Goal: Transaction & Acquisition: Download file/media

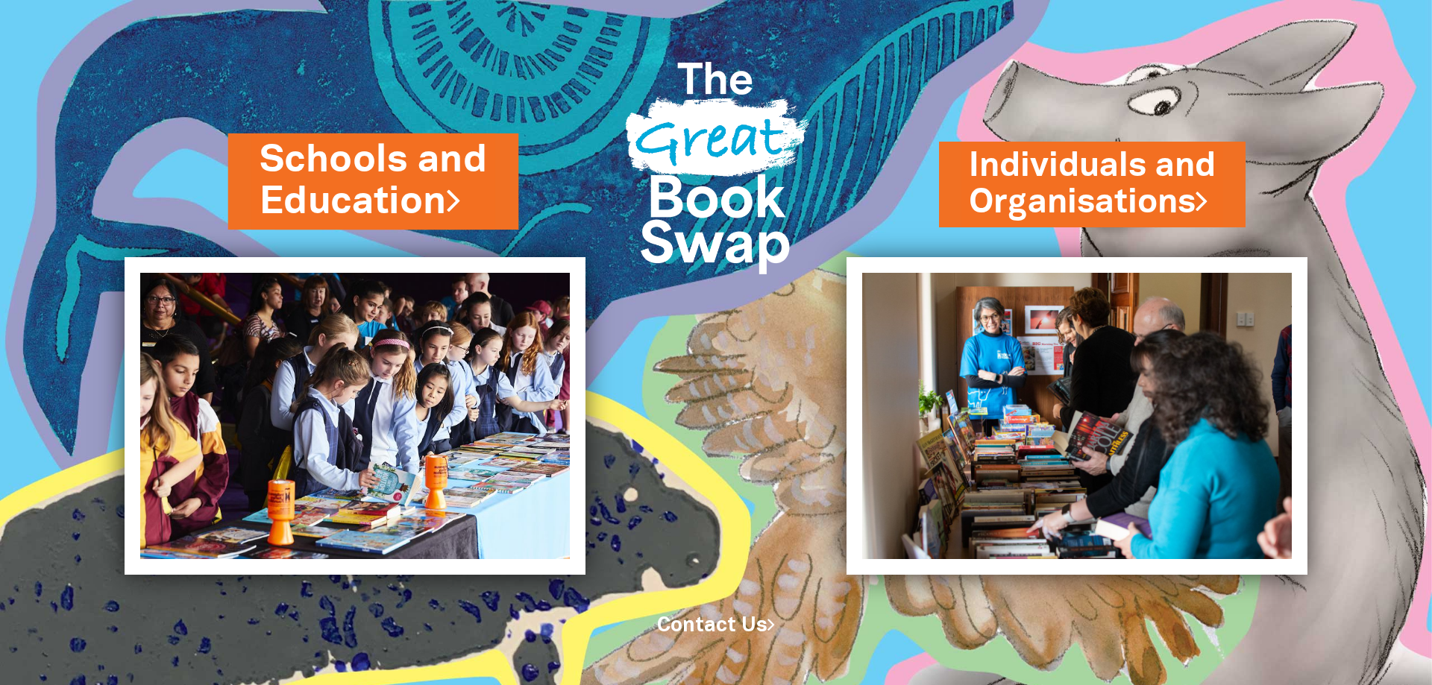
click at [388, 170] on link "Schools and Education" at bounding box center [374, 181] width 228 height 94
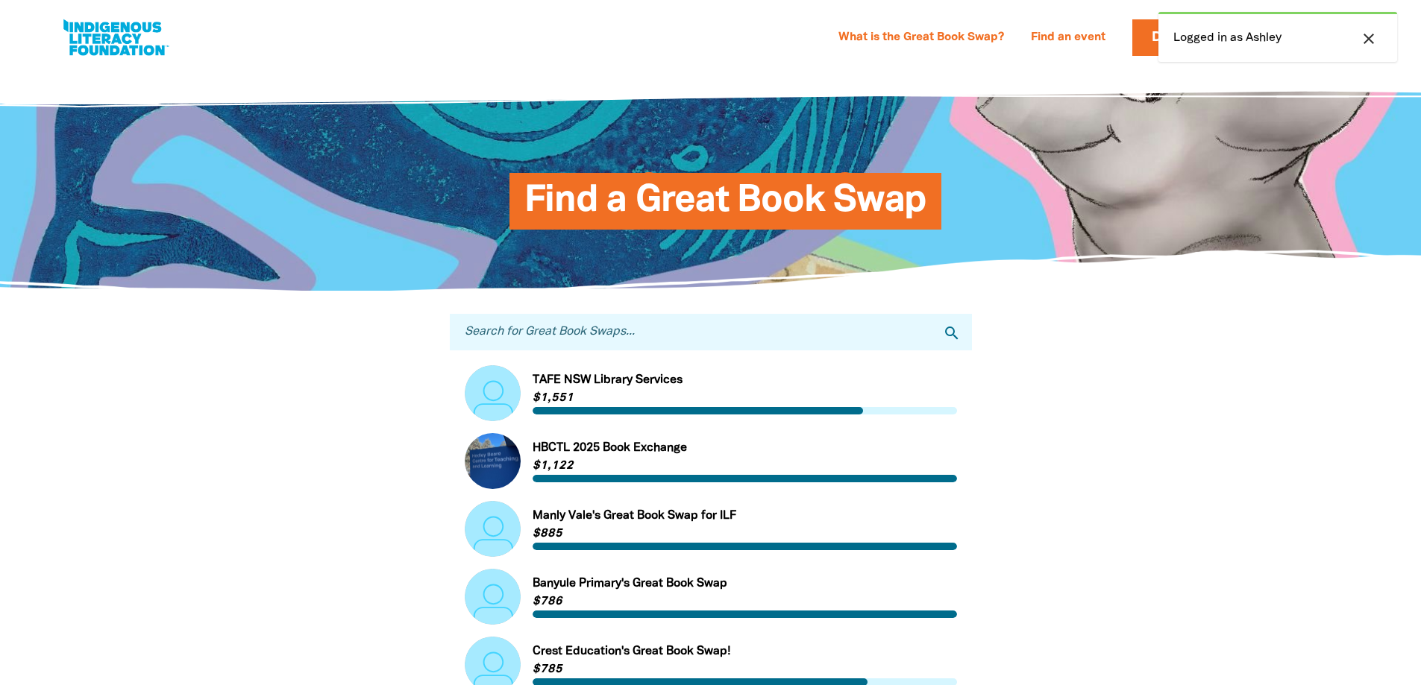
click at [1368, 40] on icon "close" at bounding box center [1369, 39] width 18 height 18
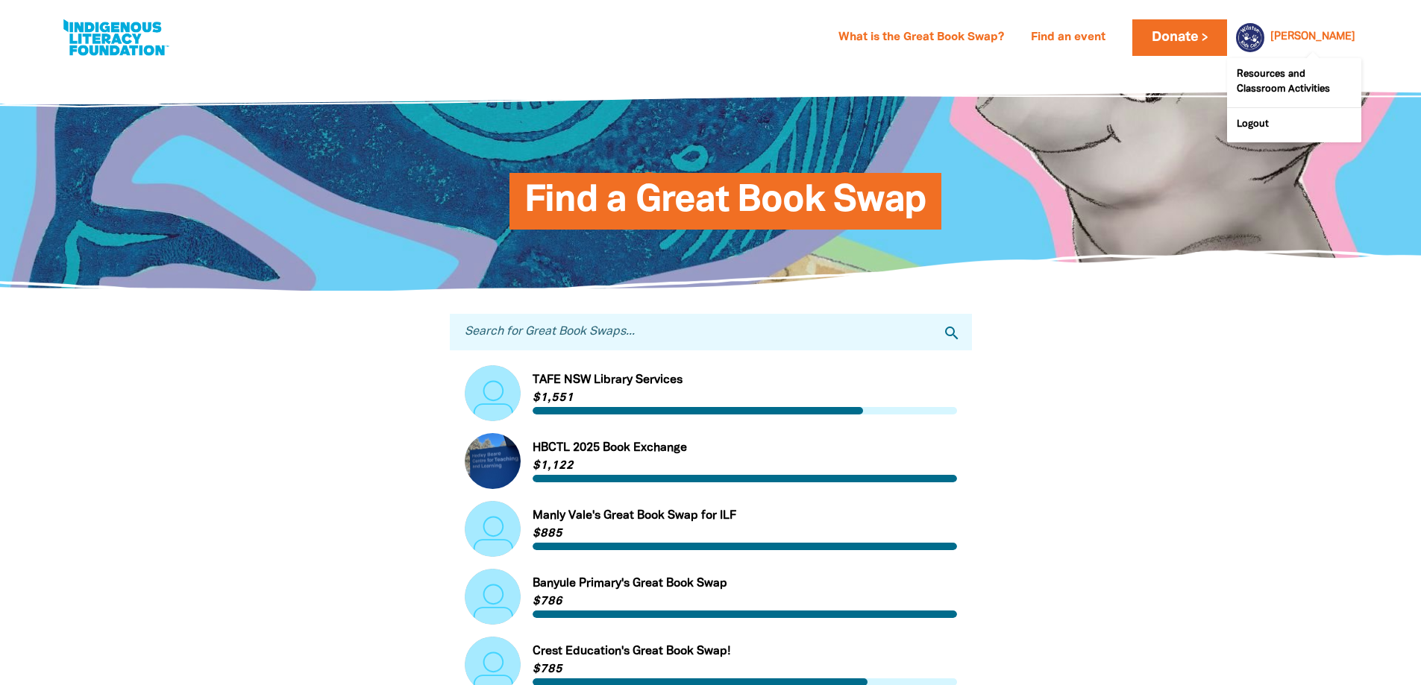
click at [1340, 43] on link "[PERSON_NAME]" at bounding box center [1312, 37] width 85 height 10
click at [1291, 94] on link "Resources and Classroom Activities" at bounding box center [1294, 82] width 134 height 49
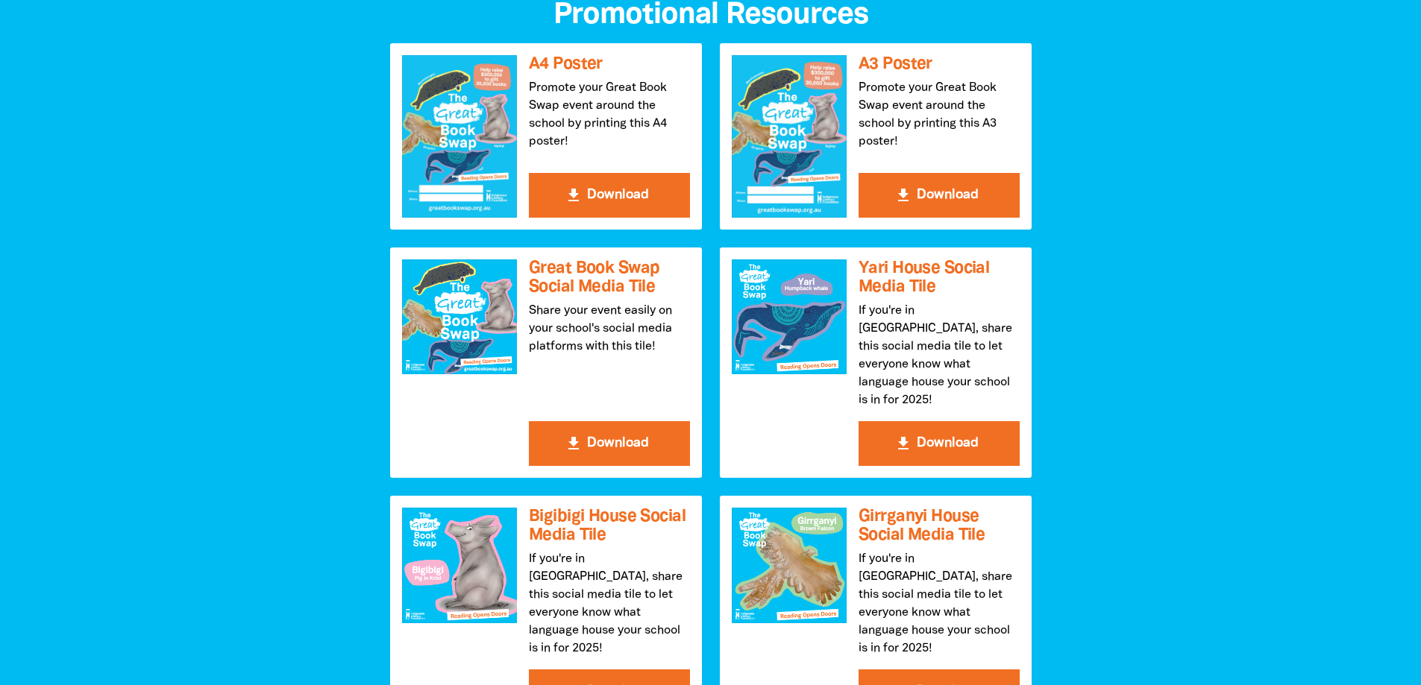
scroll to position [1641, 0]
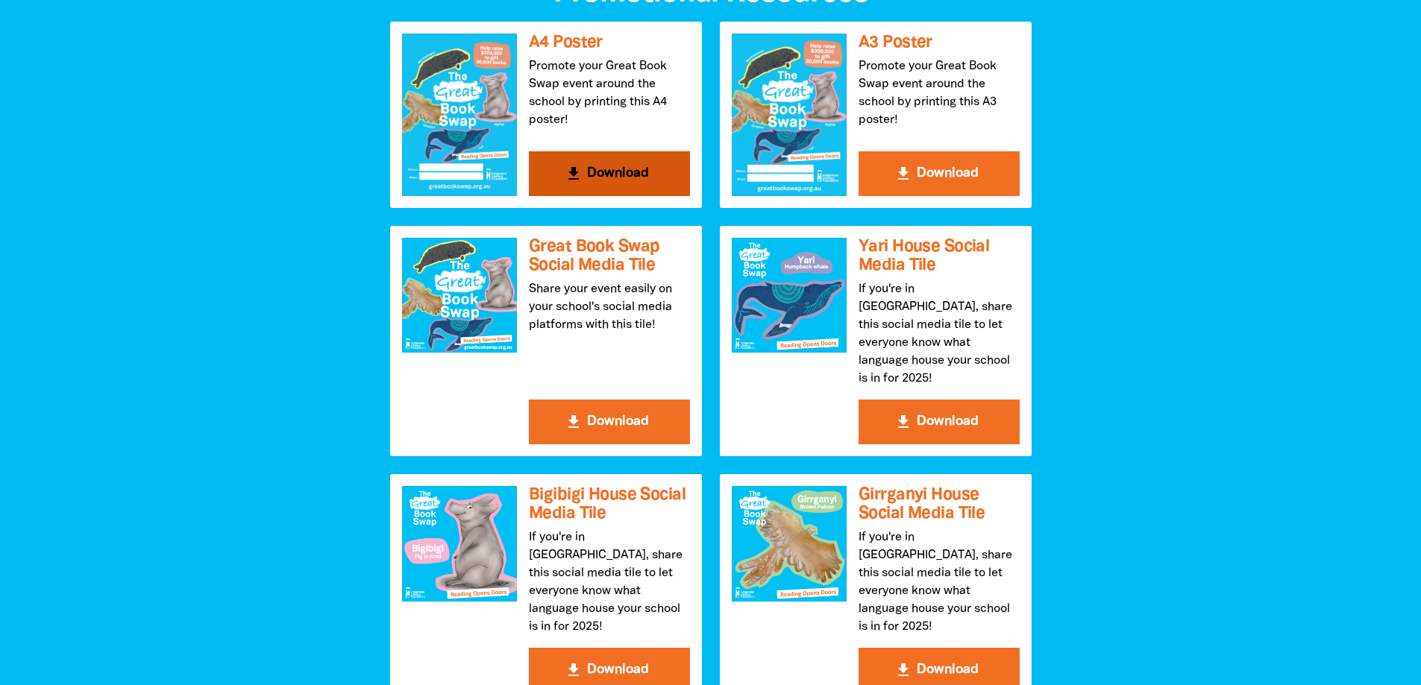
click at [627, 175] on button "get_app Download" at bounding box center [609, 173] width 161 height 45
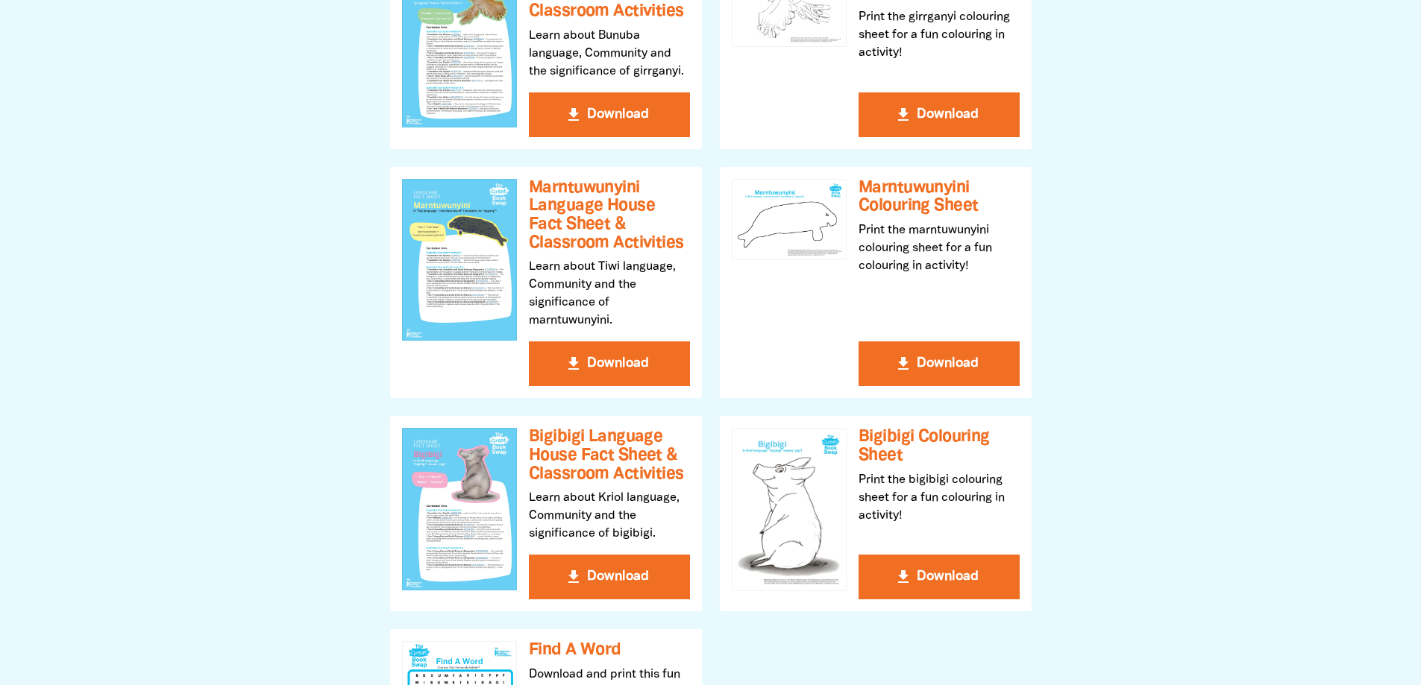
scroll to position [671, 0]
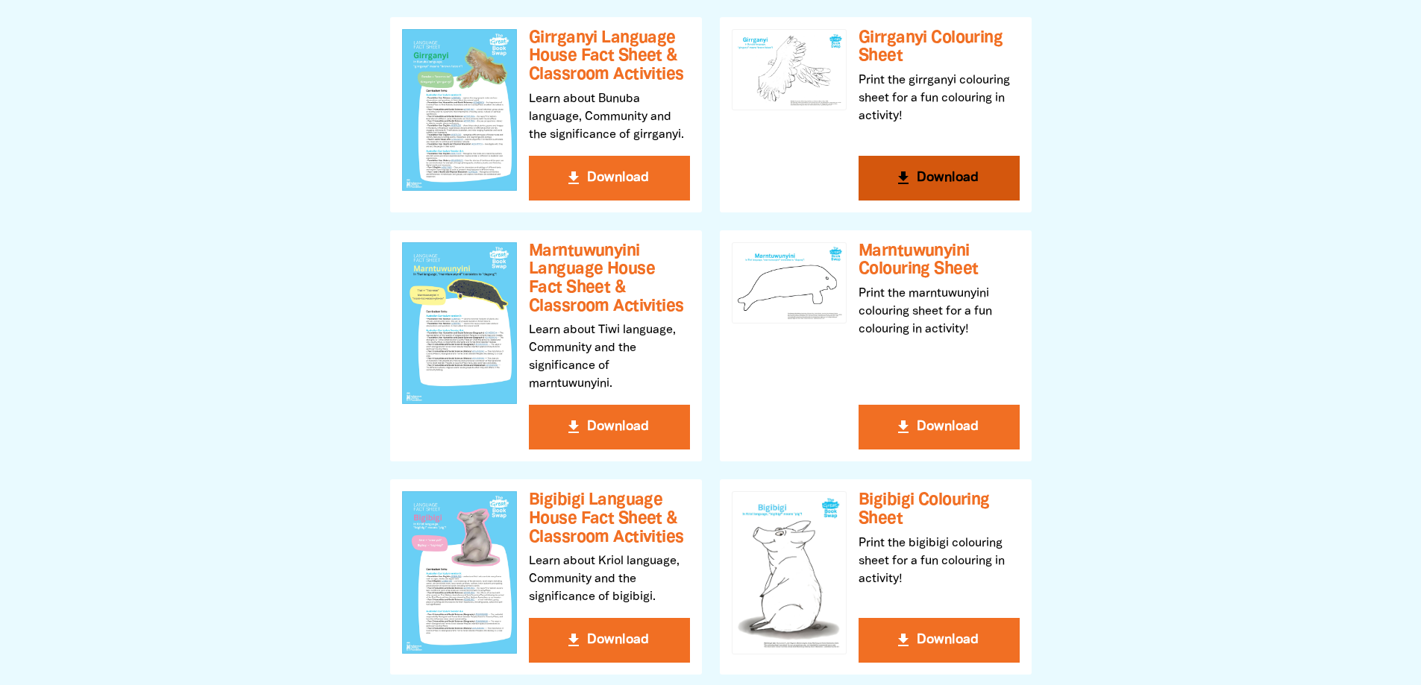
click at [946, 162] on button "get_app Download" at bounding box center [938, 178] width 161 height 45
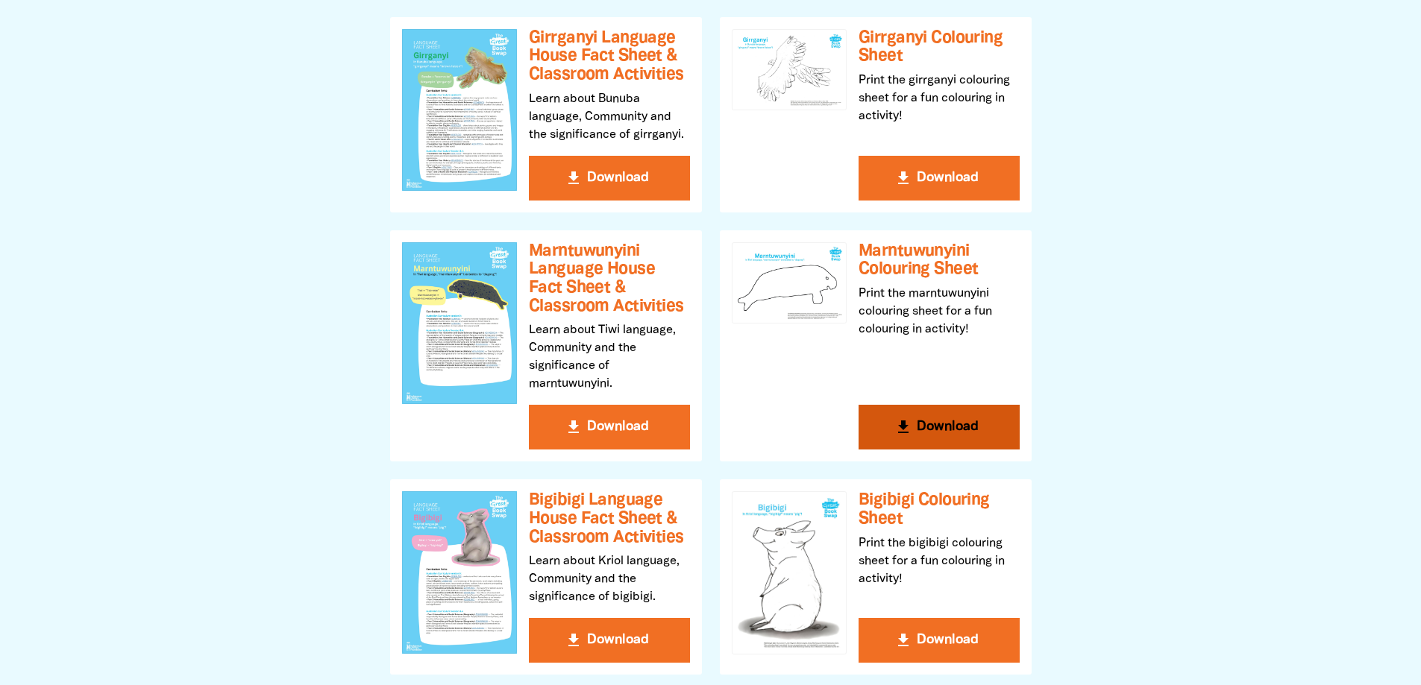
click at [935, 433] on button "get_app Download" at bounding box center [938, 427] width 161 height 45
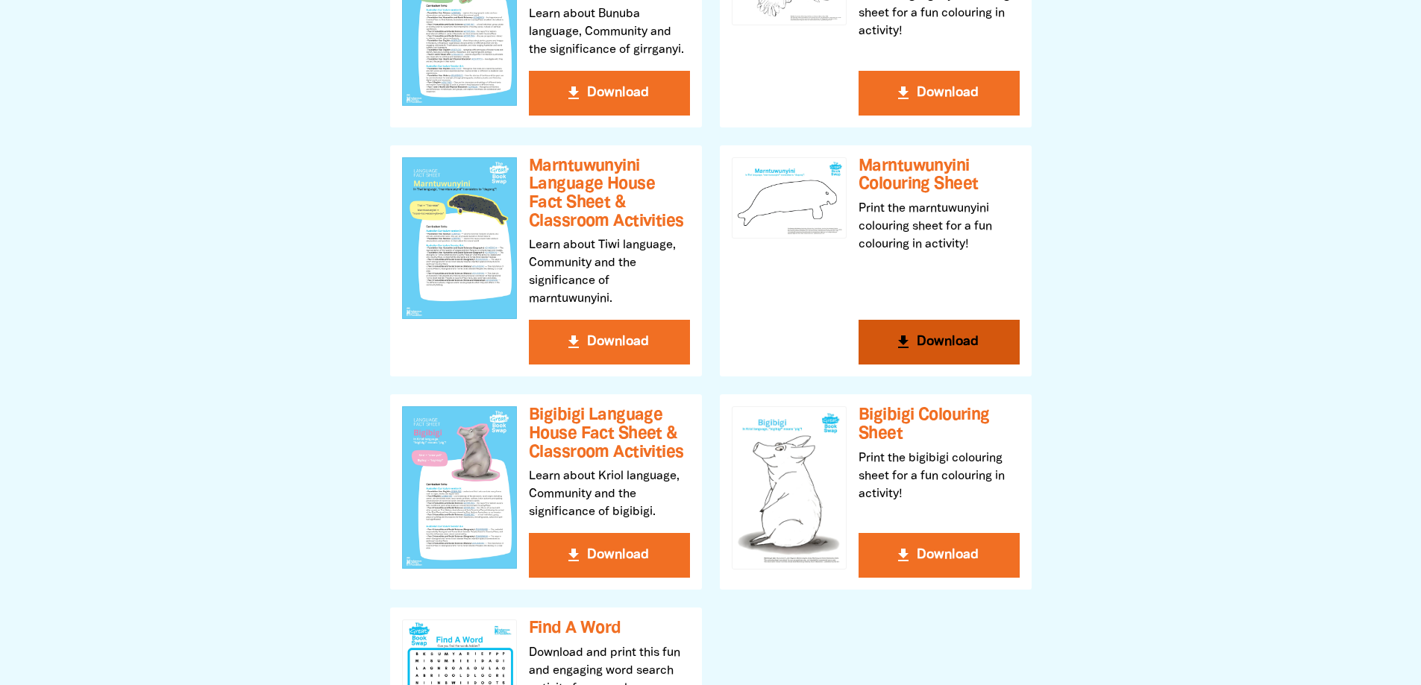
scroll to position [820, 0]
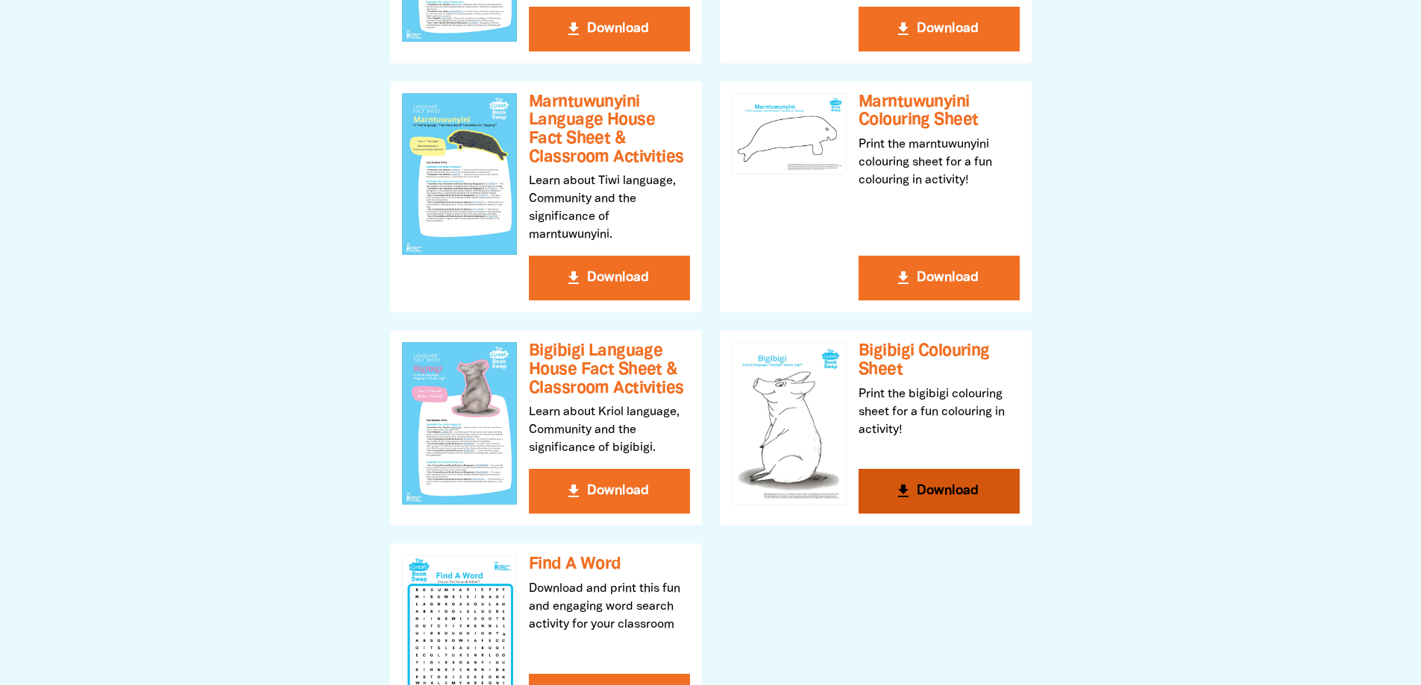
click at [917, 496] on button "get_app Download" at bounding box center [938, 491] width 161 height 45
click at [22, 189] on div at bounding box center [710, 151] width 1421 height 1219
